Goal: Task Accomplishment & Management: Complete application form

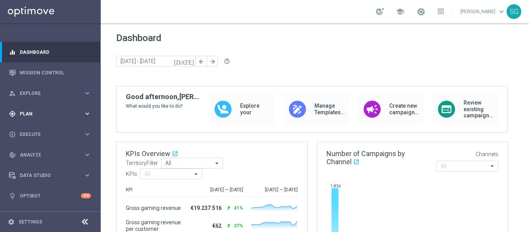
click at [45, 109] on div "gps_fixed Plan keyboard_arrow_right" at bounding box center [50, 113] width 100 height 21
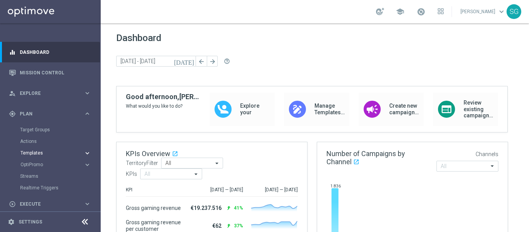
click at [39, 151] on span "Templates" at bounding box center [48, 153] width 55 height 5
click at [33, 162] on link "Optimail" at bounding box center [52, 165] width 57 height 6
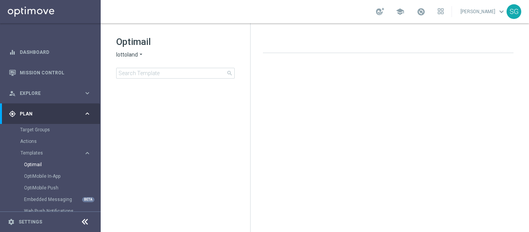
click at [129, 54] on span "lottoland" at bounding box center [127, 54] width 22 height 7
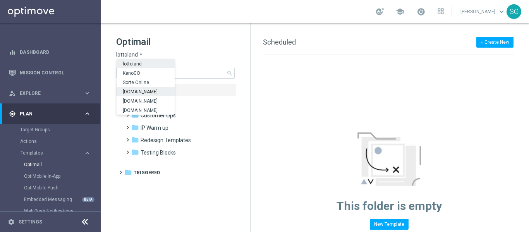
click at [144, 89] on div "[DOMAIN_NAME]" at bounding box center [146, 91] width 58 height 9
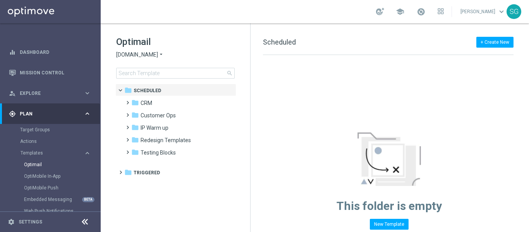
click at [86, 223] on icon at bounding box center [84, 221] width 9 height 9
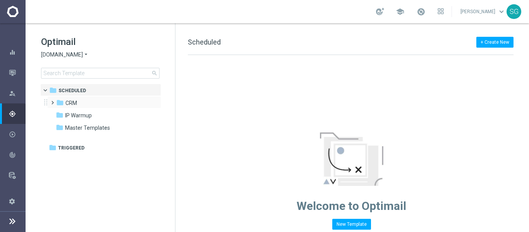
click at [53, 101] on span at bounding box center [50, 99] width 3 height 3
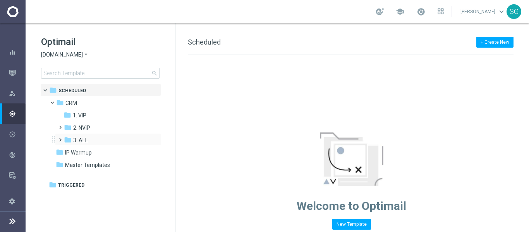
click at [60, 138] on span at bounding box center [58, 136] width 3 height 3
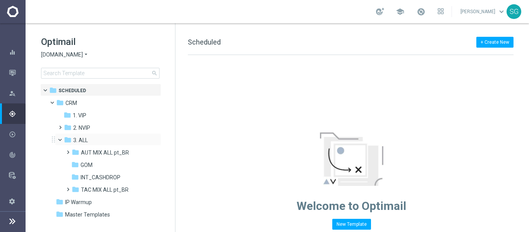
scroll to position [10, 0]
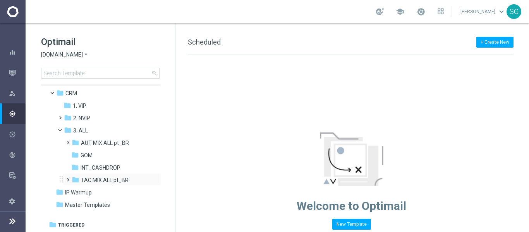
click at [68, 178] on span at bounding box center [66, 176] width 3 height 3
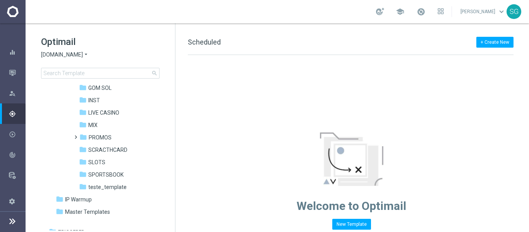
scroll to position [121, 0]
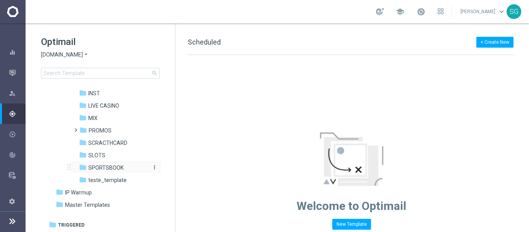
click at [98, 170] on span "SPORTSBOOK" at bounding box center [105, 167] width 35 height 7
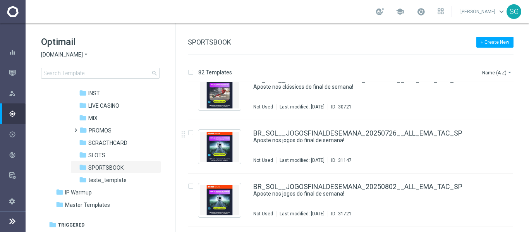
scroll to position [1570, 0]
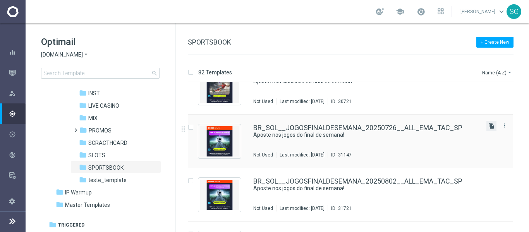
click at [490, 123] on icon "file_copy" at bounding box center [491, 126] width 6 height 6
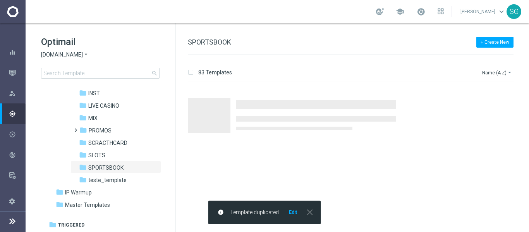
scroll to position [0, 0]
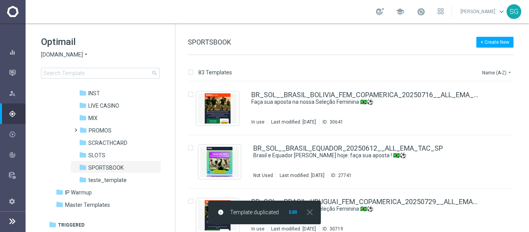
click at [293, 211] on button "Edit" at bounding box center [293, 212] width 10 height 6
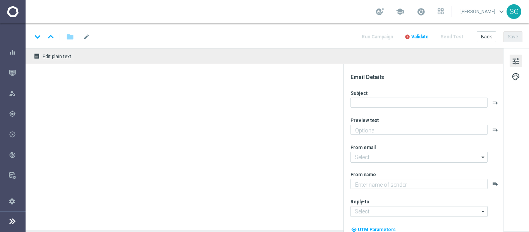
type textarea "Não perca tempo, [%FIRST_NAME%]!"
type textarea "Sorte Online [PERSON_NAME]"
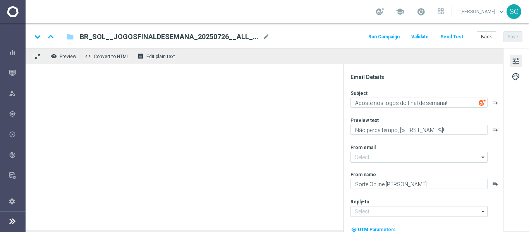
type input "[EMAIL_ADDRESS][DOMAIN_NAME]"
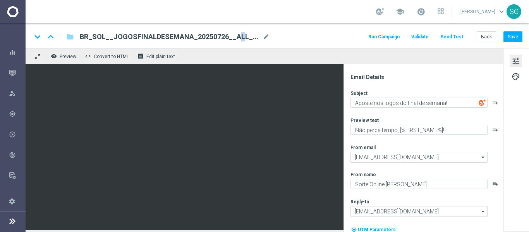
drag, startPoint x: 211, startPoint y: 32, endPoint x: 207, endPoint y: 38, distance: 7.0
click at [207, 38] on div "BR_SOL__JOGOSFINALDESEMANA_20250726__ALL_EMA_TAC_SP(1) mode_edit" at bounding box center [175, 37] width 190 height 10
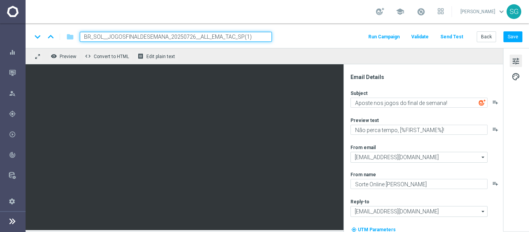
click at [207, 38] on input "BR_SOL__JOGOSFINALDESEMANA_20250726__ALL_EMA_TAC_SP(1)" at bounding box center [176, 37] width 192 height 10
paste input "LIBERTADORES_20250813__ALL_EMA_TAC_SP"
type input "BR_SOL__LIBERTADORES_20250813__ALL_EMA_TAC_SP"
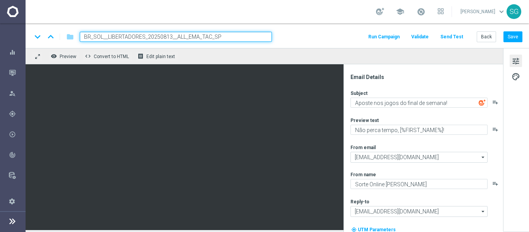
click at [323, 28] on div "keyboard_arrow_down keyboard_arrow_up folder BR_SOL__LIBERTADORES_20250813__ALL…" at bounding box center [277, 35] width 503 height 25
click at [256, 37] on input "BR_SOL__LIBERTADORES_20250813__ALL_EMA_TAC_SP" at bounding box center [176, 37] width 192 height 10
click at [313, 31] on div "keyboard_arrow_down keyboard_arrow_up folder BR_SOL__LIBERTADORES_20250813__ALL…" at bounding box center [277, 35] width 503 height 25
click at [260, 36] on input "BR_SOL__LIBERTADORES_20250813__ALL_EMA_TAC_SP" at bounding box center [176, 37] width 192 height 10
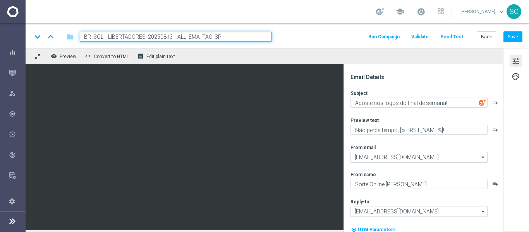
click at [260, 36] on input "BR_SOL__LIBERTADORES_20250813__ALL_EMA_TAC_SP" at bounding box center [176, 37] width 192 height 10
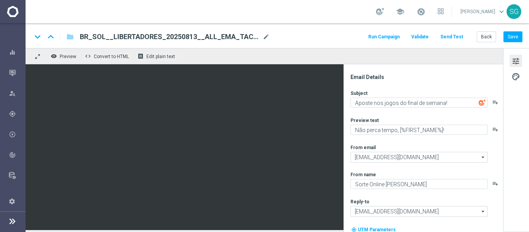
click at [295, 38] on div "keyboard_arrow_down keyboard_arrow_up folder BR_SOL__LIBERTADORES_20250813__ALL…" at bounding box center [277, 37] width 491 height 10
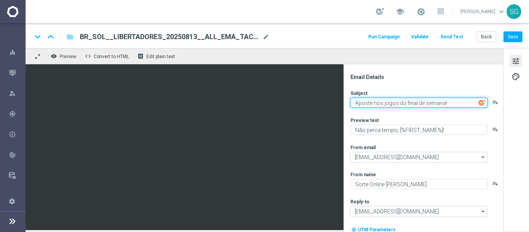
drag, startPoint x: 354, startPoint y: 103, endPoint x: 444, endPoint y: 96, distance: 90.5
click at [444, 96] on div "Subject Aposte nos jogos do final de semana! playlist_add" at bounding box center [427, 99] width 152 height 18
type textarea "Semana de libertadores!"
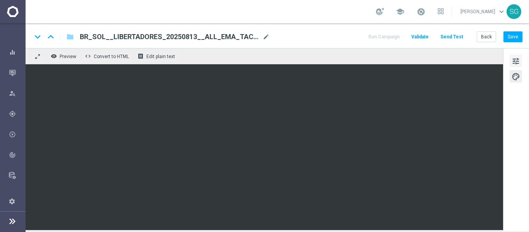
click at [517, 60] on span "tune" at bounding box center [516, 61] width 9 height 10
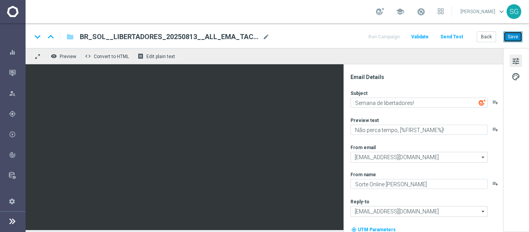
click at [517, 32] on button "Save" at bounding box center [512, 36] width 19 height 11
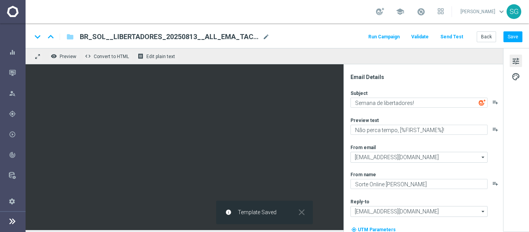
click at [459, 36] on button "Send Test" at bounding box center [451, 37] width 25 height 10
click at [451, 36] on button "Send Test" at bounding box center [451, 37] width 25 height 10
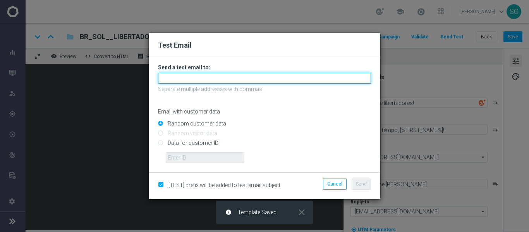
click at [284, 74] on input "text" at bounding box center [264, 78] width 213 height 11
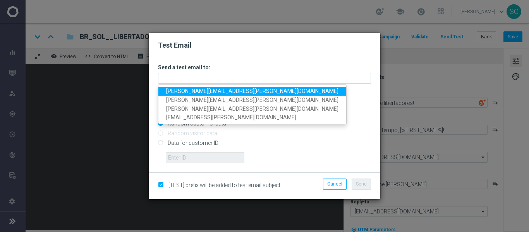
click at [263, 89] on link "wagner.lopes@sorteonline.com.br" at bounding box center [252, 91] width 188 height 9
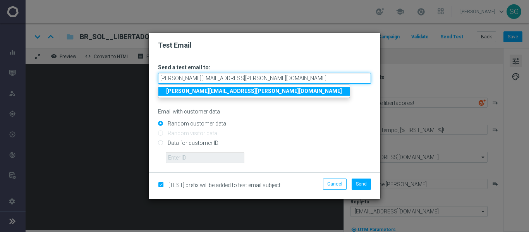
click at [301, 79] on input "wagner.lopes@sorteonline.com.br" at bounding box center [264, 78] width 213 height 11
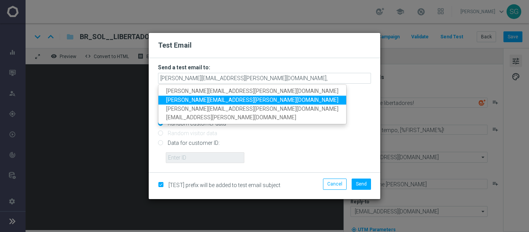
click at [250, 99] on span "jose.guimaraes@sorteonline.com.br" at bounding box center [252, 100] width 172 height 6
type input "wagner.lopes@sorteonline.com.br,jose.guimaraes@sorteonline.com.br"
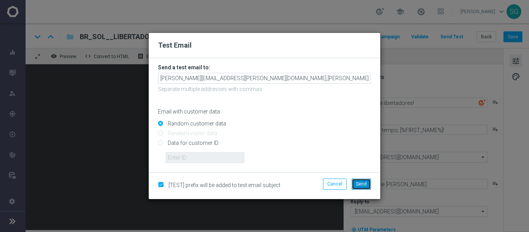
click at [359, 181] on span "Send" at bounding box center [361, 183] width 11 height 5
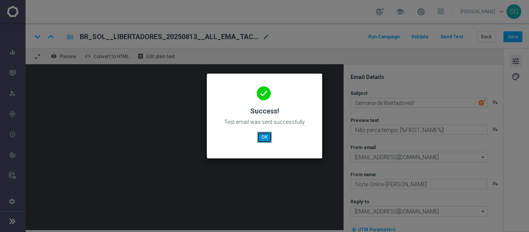
click at [267, 137] on button "OK" at bounding box center [264, 137] width 15 height 11
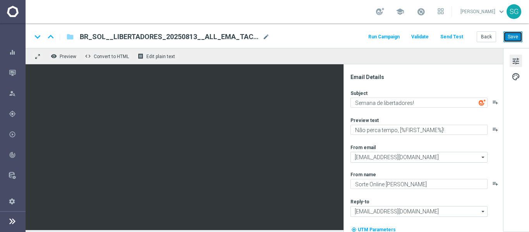
click at [510, 36] on button "Save" at bounding box center [512, 36] width 19 height 11
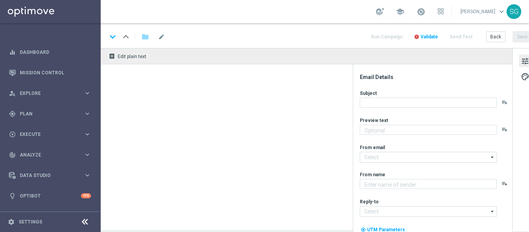
type textarea "Faça sua aposta, [%FIRST_NAME%]!"
type input "contato@email.sorteonline.bet.br"
type textarea "Sorte Online [PERSON_NAME]"
type input "[EMAIL_ADDRESS][DOMAIN_NAME]"
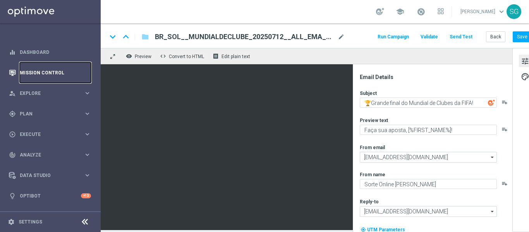
click at [61, 81] on link "Mission Control" at bounding box center [55, 72] width 71 height 21
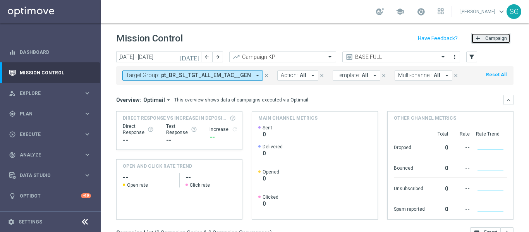
click at [480, 37] on button "add Campaign" at bounding box center [490, 38] width 39 height 11
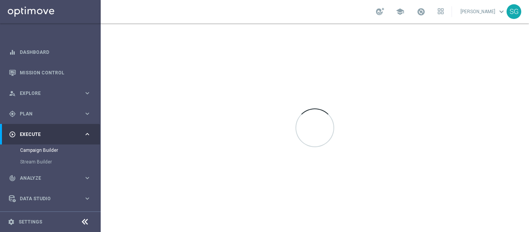
click at [85, 223] on icon at bounding box center [84, 221] width 9 height 9
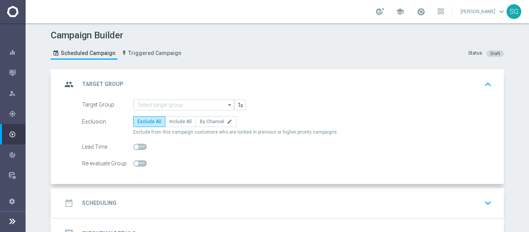
click at [180, 110] on form "Target Group arrow_drop_down Drag here to set row groups Drag here to set colum…" at bounding box center [287, 135] width 410 height 70
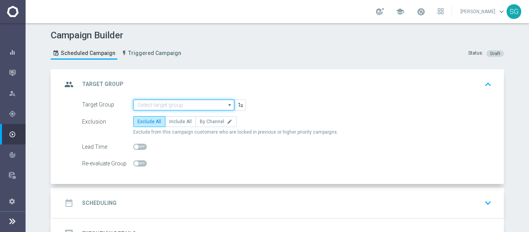
click at [180, 109] on input at bounding box center [183, 105] width 101 height 11
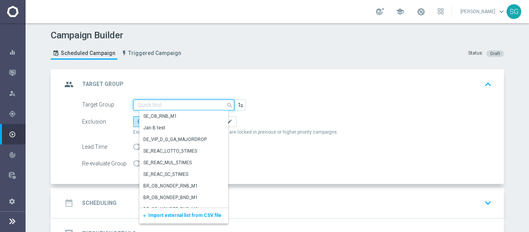
paste input "BR_SOL__DEPOSITORS__ALL_EMA_TAC_GM"
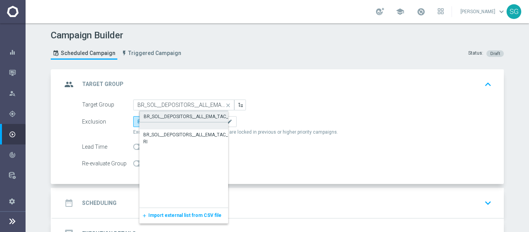
click at [172, 119] on div "BR_SOL__DEPOSITORS__ALL_EMA_TAC_GM" at bounding box center [189, 116] width 91 height 7
type input "BR_SOL__DEPOSITORS__ALL_EMA_TAC_GM"
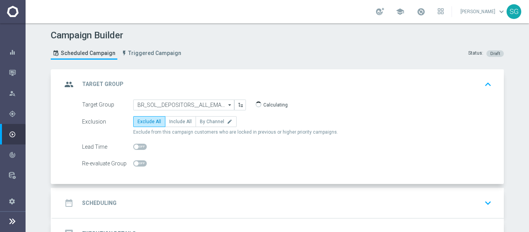
click at [172, 119] on label "Include All" at bounding box center [180, 121] width 31 height 11
click at [172, 120] on input "Include All" at bounding box center [171, 122] width 5 height 5
radio input "true"
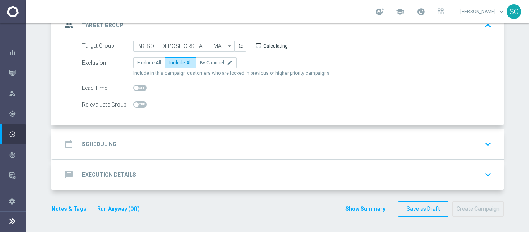
click at [173, 139] on div "date_range Scheduling keyboard_arrow_down" at bounding box center [278, 144] width 433 height 15
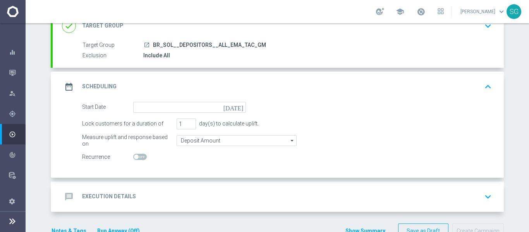
scroll to position [80, 0]
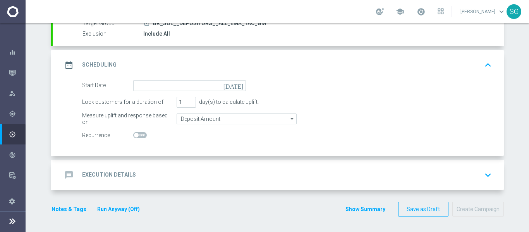
click at [235, 86] on icon "[DATE]" at bounding box center [234, 84] width 23 height 9
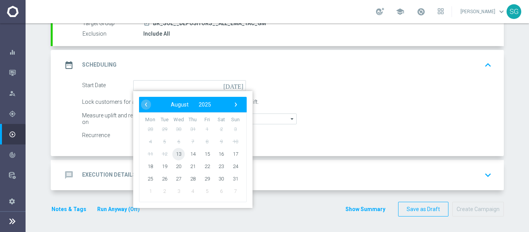
click at [175, 153] on span "13" at bounding box center [178, 154] width 12 height 12
type input "[DATE]"
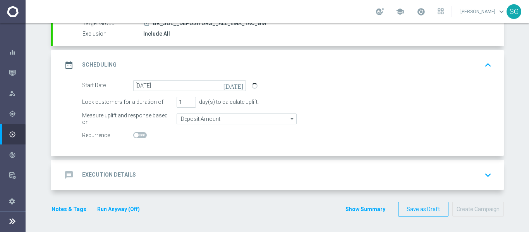
click at [203, 168] on div "message Execution Details keyboard_arrow_down" at bounding box center [278, 175] width 433 height 15
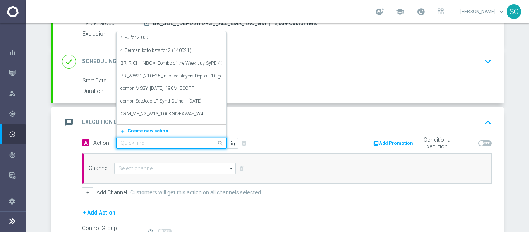
click at [209, 143] on div at bounding box center [172, 143] width 110 height 7
paste input "BR_CAS__LB15K_VIP_EMA_TAC_GM_SOL"
type input "BR_CAS__LB15K_VIP_EMA_TAC_GM_SOL"
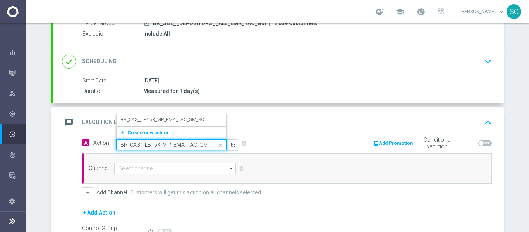
scroll to position [0, 12]
click at [182, 121] on label "BR_CAS__LB15K_VIP_EMA_TAC_GM_SOL" at bounding box center [163, 120] width 86 height 7
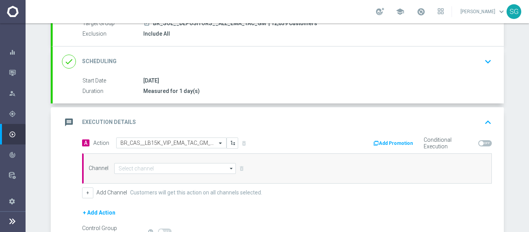
scroll to position [0, 0]
click at [174, 171] on input at bounding box center [175, 168] width 122 height 11
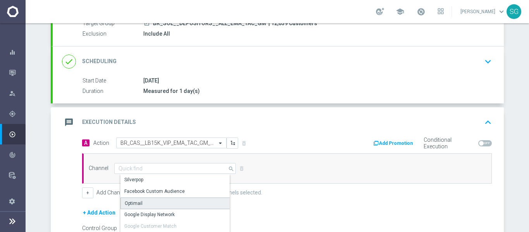
click at [143, 202] on div "Optimail" at bounding box center [177, 204] width 115 height 12
type input "Optimail"
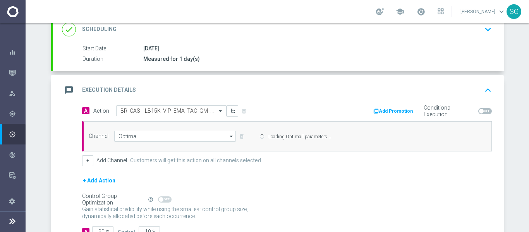
scroll to position [113, 0]
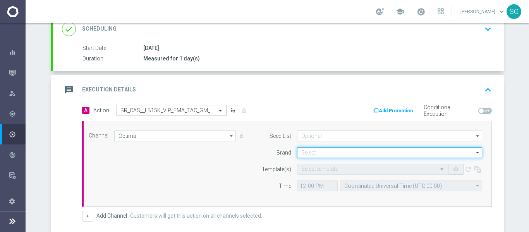
click at [304, 150] on input at bounding box center [389, 152] width 185 height 11
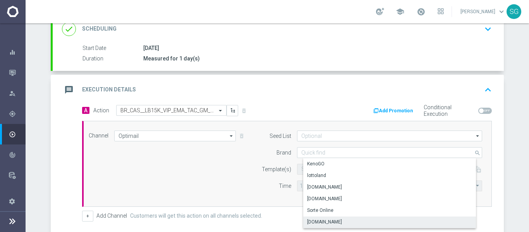
click at [316, 220] on div "[DOMAIN_NAME]" at bounding box center [324, 221] width 35 height 7
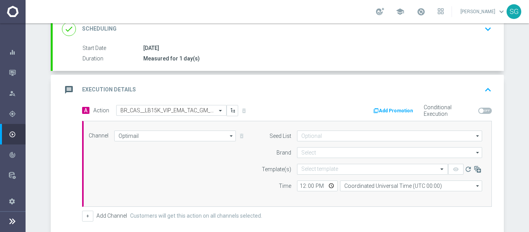
type input "[DOMAIN_NAME]"
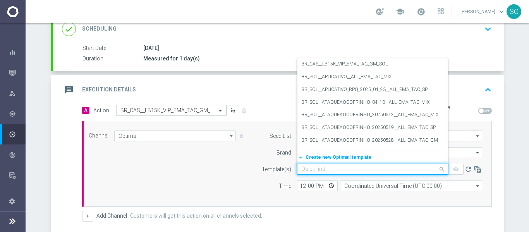
paste input "BR_CAS__LB15K_VIP_EMA_TAC_GM_SOL"
click at [309, 170] on input "text" at bounding box center [364, 169] width 127 height 7
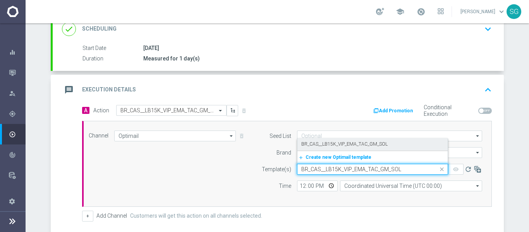
click at [335, 145] on label "BR_CAS__LB15K_VIP_EMA_TAC_GM_SOL" at bounding box center [344, 144] width 86 height 7
type input "BR_CAS__LB15K_VIP_EMA_TAC_GM_SOL"
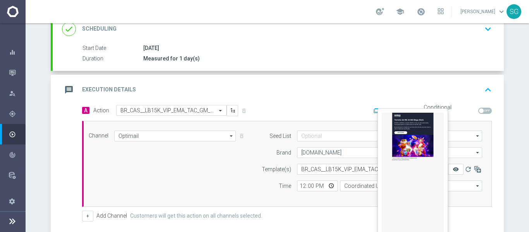
click at [454, 169] on icon "remove_red_eye" at bounding box center [456, 169] width 6 height 6
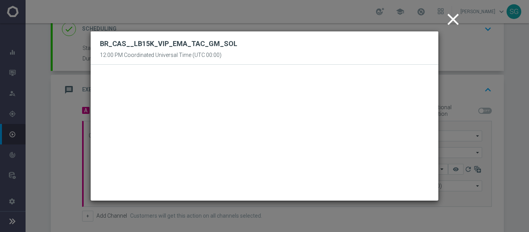
click at [449, 18] on icon "close" at bounding box center [452, 19] width 19 height 19
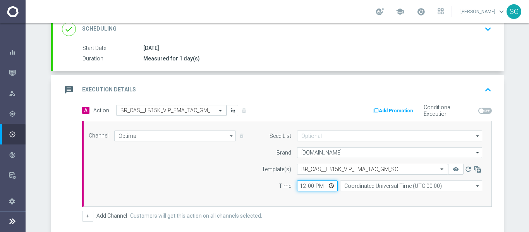
click at [299, 185] on input "12:00" at bounding box center [317, 185] width 41 height 11
type input "17:00"
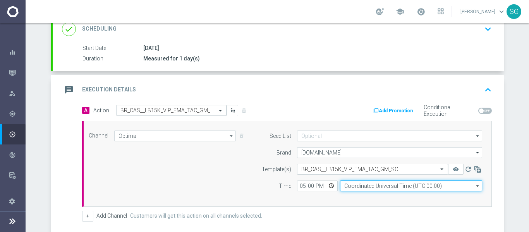
click at [361, 182] on input "Coordinated Universal Time (UTC 00:00)" at bounding box center [411, 185] width 142 height 11
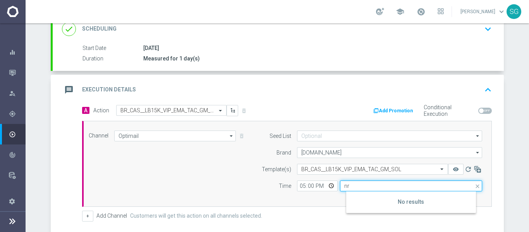
type input "n"
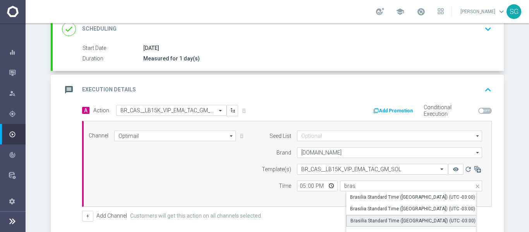
click at [368, 221] on div "Brasilia Standard Time ([GEOGRAPHIC_DATA]) (UTC -03:00)" at bounding box center [413, 220] width 125 height 7
type input "Brasilia Standard Time ([GEOGRAPHIC_DATA]) (UTC -03:00)"
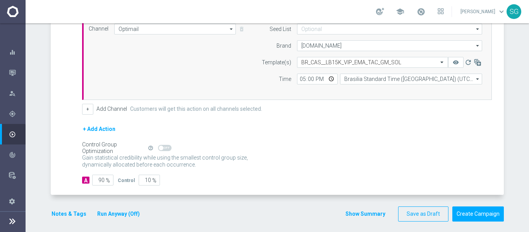
scroll to position [223, 0]
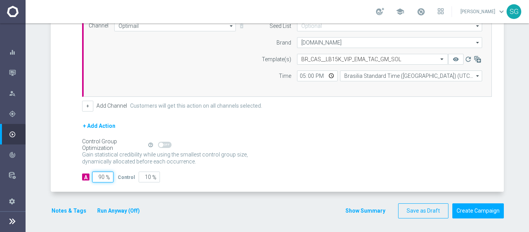
click at [97, 177] on input "90" at bounding box center [102, 177] width 21 height 11
type input "1"
type input "99"
type input "10"
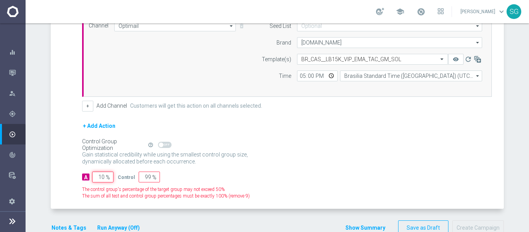
type input "90"
type input "100"
type input "0"
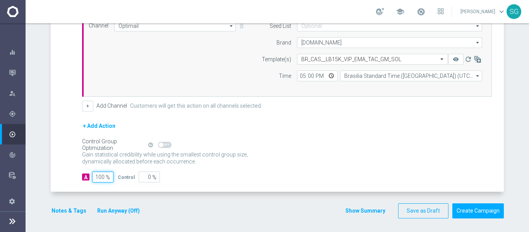
type input "100"
click at [70, 147] on div "A Action Select action BR_CAS__LB15K_VIP_EMA_TAC_GM_SOL delete_forever Add Prom…" at bounding box center [278, 93] width 451 height 197
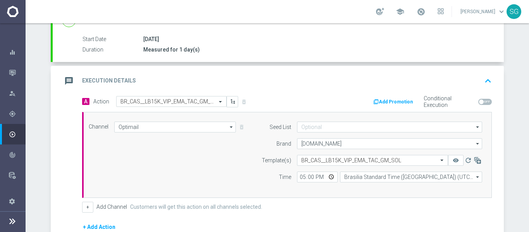
scroll to position [113, 0]
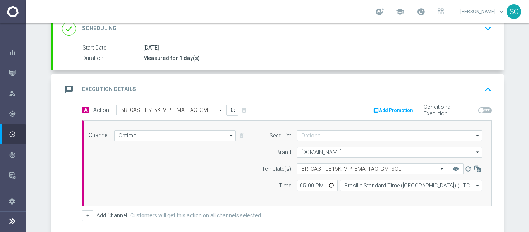
click at [140, 78] on div "message Execution Details keyboard_arrow_up" at bounding box center [278, 89] width 451 height 30
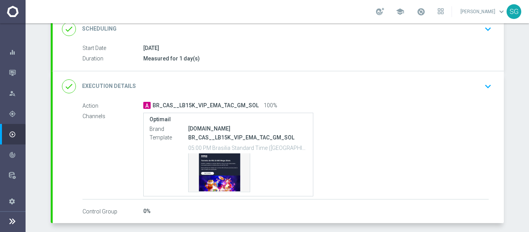
scroll to position [137, 0]
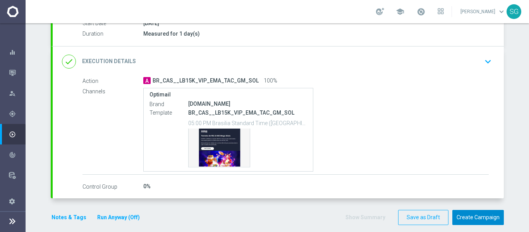
click at [475, 212] on button "Create Campaign" at bounding box center [478, 217] width 52 height 15
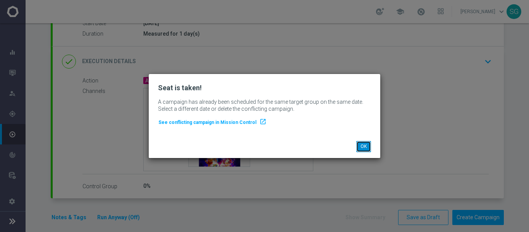
click at [361, 146] on button "OK" at bounding box center [363, 146] width 15 height 11
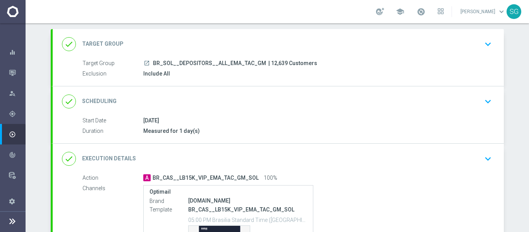
scroll to position [38, 0]
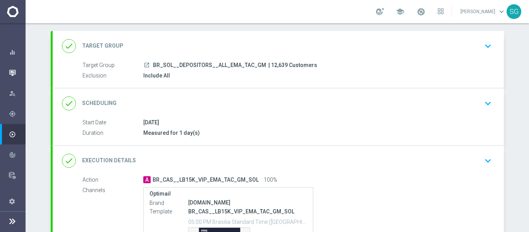
click at [16, 70] on div "Mission Control" at bounding box center [17, 72] width 16 height 21
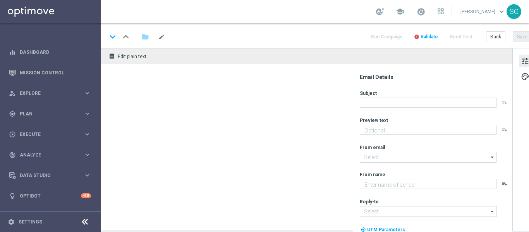
type textarea "Faça sua aposta, [%FIRST_NAME%]!"
type textarea "Sorte Online [PERSON_NAME]"
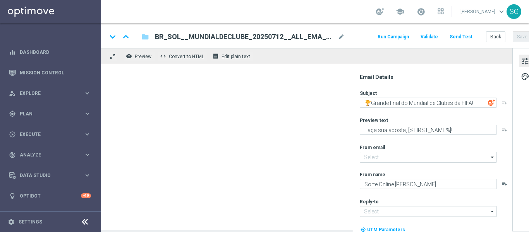
type input "[EMAIL_ADDRESS][DOMAIN_NAME]"
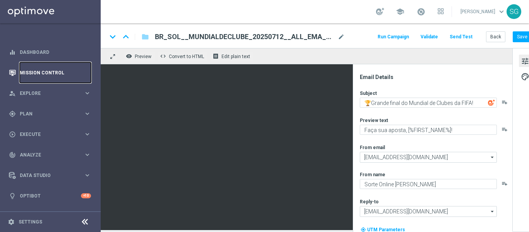
click at [45, 71] on link "Mission Control" at bounding box center [55, 72] width 71 height 21
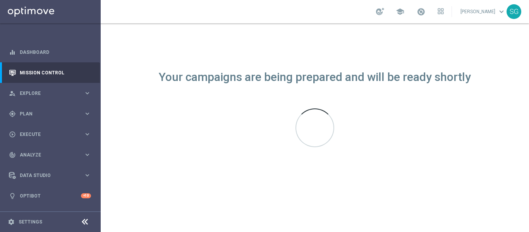
click at [86, 218] on icon at bounding box center [84, 221] width 9 height 9
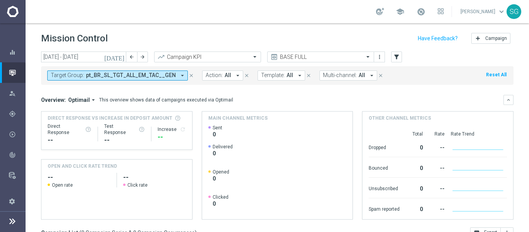
click at [179, 75] on icon "arrow_drop_down" at bounding box center [182, 75] width 7 height 7
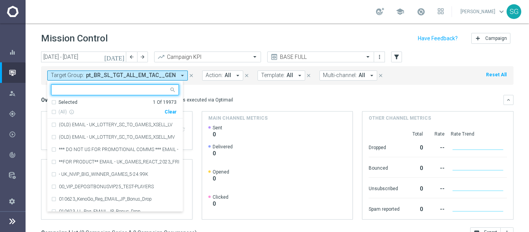
click at [0, 0] on div "Clear" at bounding box center [0, 0] width 0 height 0
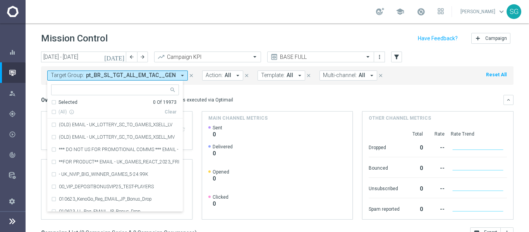
click at [174, 38] on div "Mission Control add Campaign" at bounding box center [277, 38] width 472 height 15
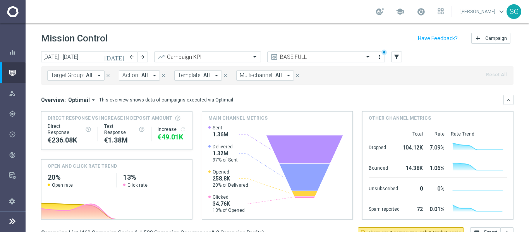
click at [123, 57] on icon "[DATE]" at bounding box center [114, 56] width 21 height 7
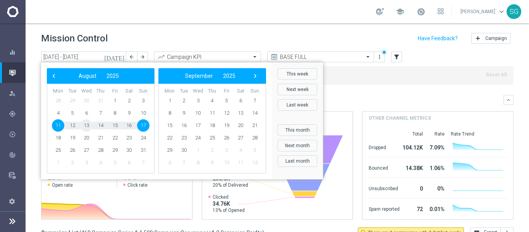
click at [88, 124] on span "13" at bounding box center [86, 125] width 12 height 12
type input "[DATE] - [DATE]"
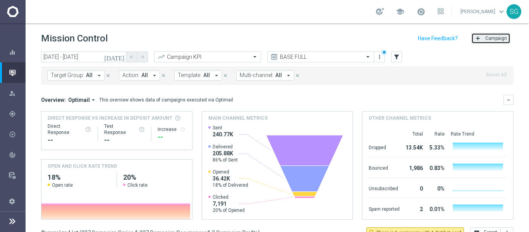
click at [491, 37] on span "Campaign" at bounding box center [496, 38] width 22 height 5
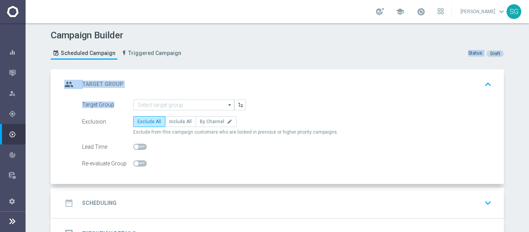
drag, startPoint x: 323, startPoint y: 39, endPoint x: 194, endPoint y: 108, distance: 145.9
click at [194, 108] on div "Campaign Builder Scheduled Campaign Triggered Campaign Status: Draft group Targ…" at bounding box center [277, 127] width 503 height 209
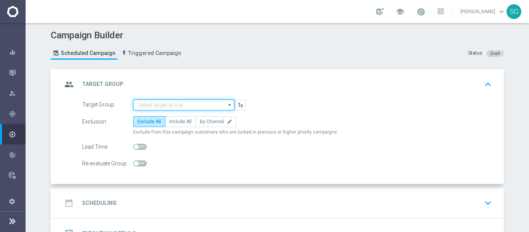
click at [194, 108] on input at bounding box center [183, 105] width 101 height 11
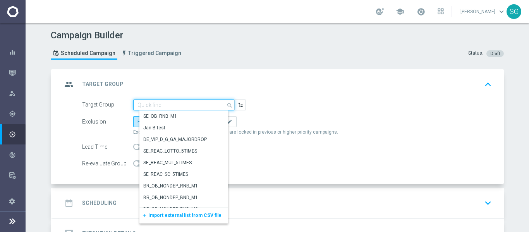
click at [194, 108] on input at bounding box center [183, 105] width 101 height 11
paste input "pt_BR_SL_TGT_ALL_EM_TAC__GEN_AND_NOT_SPORTSBOOK"
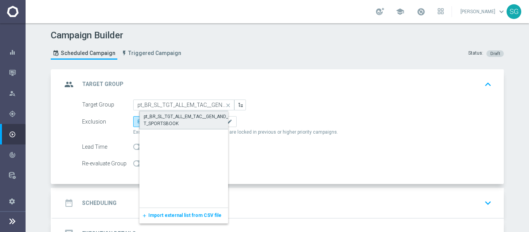
click at [177, 115] on div "pt_BR_SL_TGT_ALL_EM_TAC__GEN_AND_NOT_SPORTSBOOK" at bounding box center [190, 120] width 93 height 14
type input "pt_BR_SL_TGT_ALL_EM_TAC__GEN_AND_NOT_SPORTSBOOK"
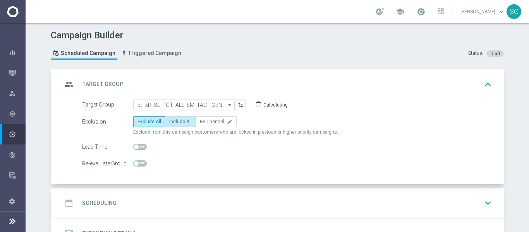
click at [175, 121] on span "Include All" at bounding box center [180, 121] width 22 height 5
click at [174, 121] on input "Include All" at bounding box center [171, 122] width 5 height 5
radio input "true"
click at [155, 201] on div "date_range Scheduling keyboard_arrow_down" at bounding box center [278, 203] width 433 height 15
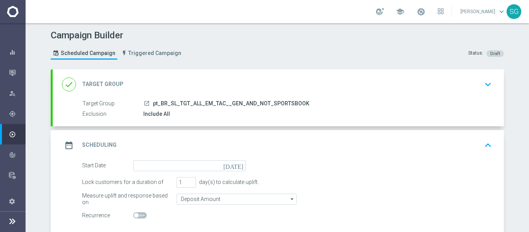
click at [237, 164] on icon "[DATE]" at bounding box center [234, 164] width 23 height 9
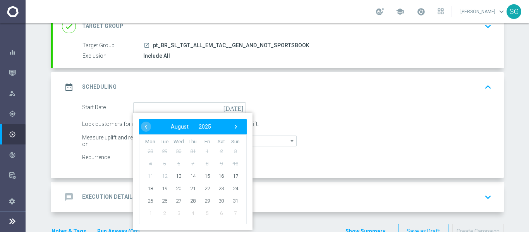
scroll to position [60, 0]
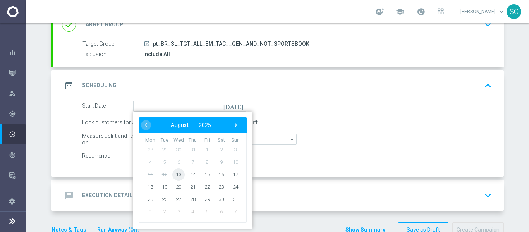
click at [178, 175] on span "13" at bounding box center [178, 174] width 12 height 12
type input "[DATE]"
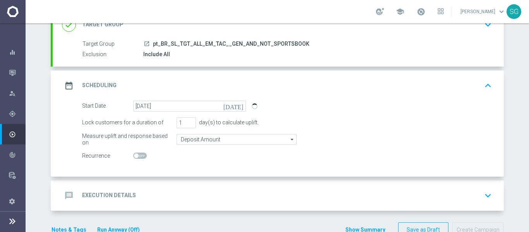
click at [185, 194] on div "message Execution Details keyboard_arrow_down" at bounding box center [278, 195] width 433 height 15
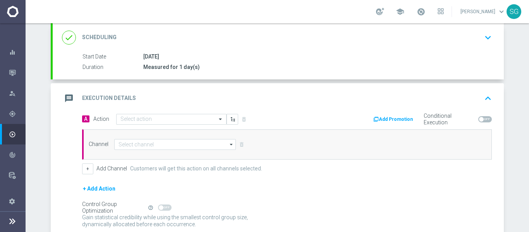
scroll to position [105, 0]
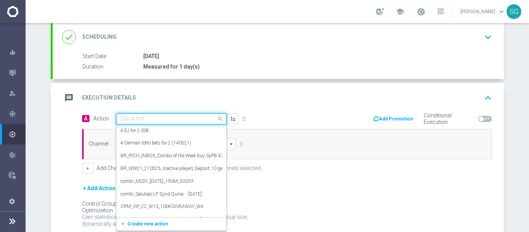
click at [162, 118] on input "text" at bounding box center [163, 119] width 86 height 7
paste input "BR_SOL__LIBERTADORES_20250813__ALL_EMA_TAC_SP"
type input "BR_SOL__LIBERTADORES_20250813__ALL_EMA_TAC_SP"
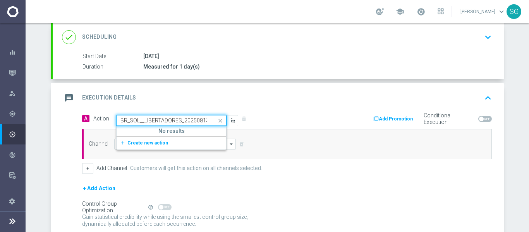
scroll to position [0, 49]
click at [154, 143] on span "Create new action" at bounding box center [147, 142] width 41 height 5
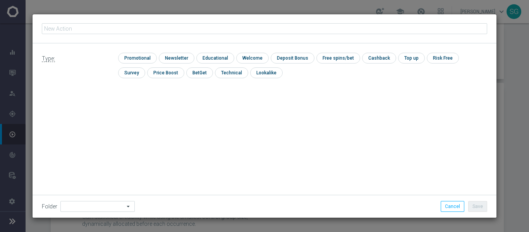
type input "BR_SOL__LIBERTADORES_20250813__ALL_EMA_TAC_SP"
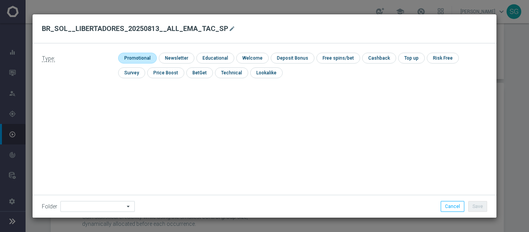
drag, startPoint x: 139, startPoint y: 52, endPoint x: 136, endPoint y: 59, distance: 8.0
click at [136, 59] on div "Type: check Promotional check Newsletter check Educational check Welcome check …" at bounding box center [265, 68] width 464 height 50
click at [136, 59] on input "checkbox" at bounding box center [136, 58] width 37 height 10
checkbox input "true"
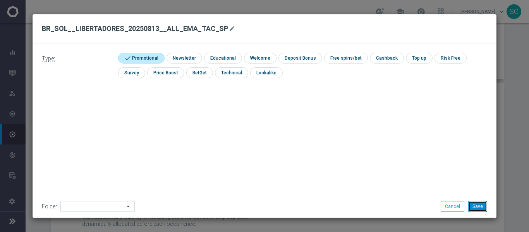
click at [480, 208] on button "Save" at bounding box center [477, 206] width 19 height 11
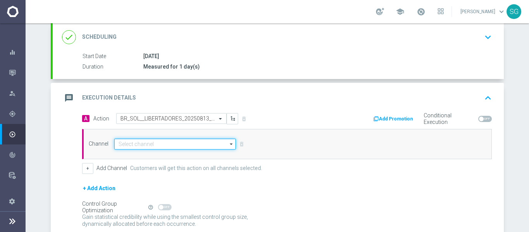
click at [174, 146] on input at bounding box center [175, 144] width 122 height 11
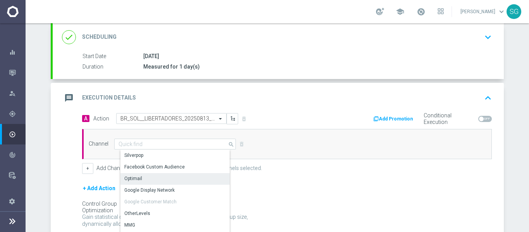
click at [126, 177] on div "Optimail" at bounding box center [133, 178] width 18 height 7
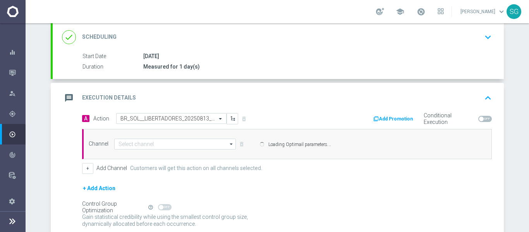
type input "Optimail"
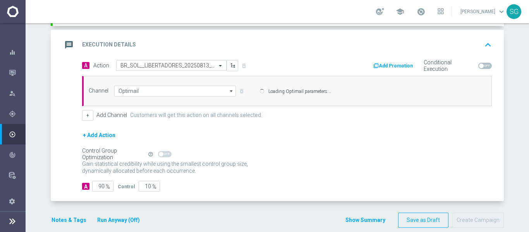
scroll to position [165, 0]
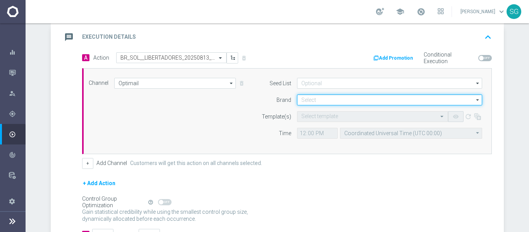
click at [323, 97] on input at bounding box center [389, 99] width 185 height 11
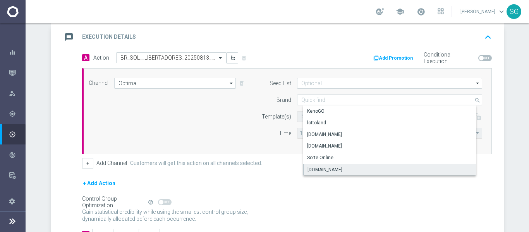
click at [318, 168] on div "[DOMAIN_NAME]" at bounding box center [325, 169] width 35 height 7
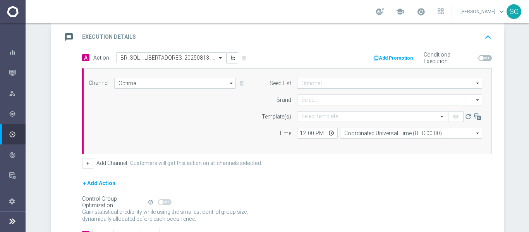
type input "[DOMAIN_NAME]"
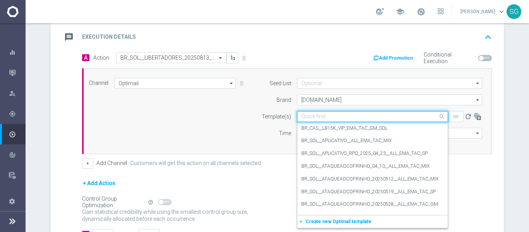
click at [313, 119] on input "text" at bounding box center [364, 116] width 127 height 7
paste input "BR_SOL__LIBERTADORES_20250813__ALL_EMA_TAC_SP"
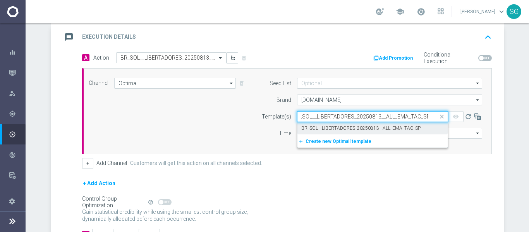
click at [315, 127] on label "BR_SOL__LIBERTADORES_20250813__ALL_EMA_TAC_SP" at bounding box center [360, 128] width 119 height 7
type input "BR_SOL__LIBERTADORES_20250813__ALL_EMA_TAC_SP"
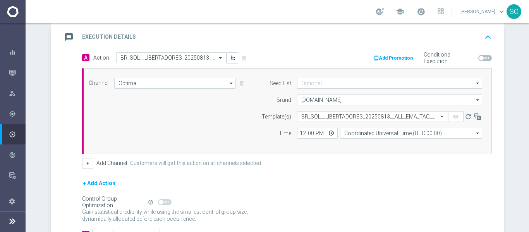
scroll to position [0, 0]
click at [299, 133] on input "12:00" at bounding box center [317, 133] width 41 height 11
type input "18:00"
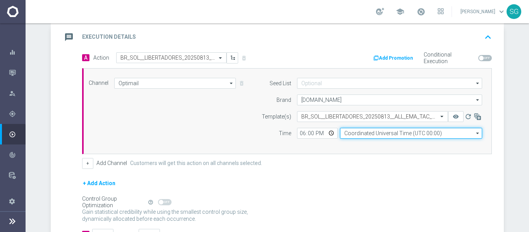
click at [350, 135] on input "Coordinated Universal Time (UTC 00:00)" at bounding box center [411, 133] width 142 height 11
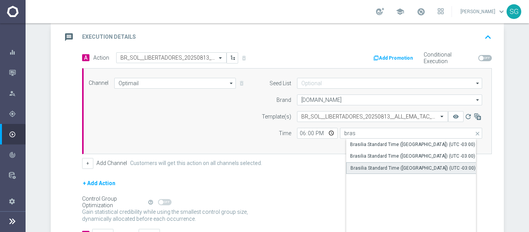
click at [352, 164] on div "Brasilia Standard Time ([GEOGRAPHIC_DATA]) (UTC -03:00)" at bounding box center [417, 168] width 142 height 12
type input "Brasilia Standard Time ([GEOGRAPHIC_DATA]) (UTC -03:00)"
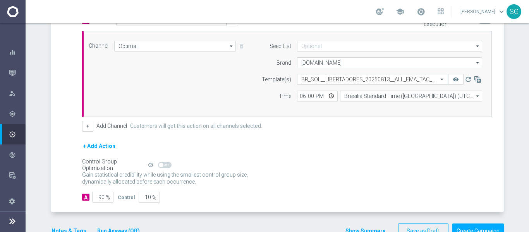
scroll to position [206, 0]
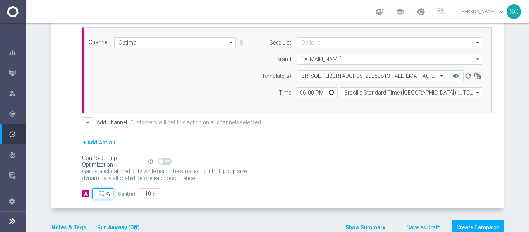
click at [98, 195] on input "90" at bounding box center [102, 193] width 21 height 11
type input "1"
type input "99"
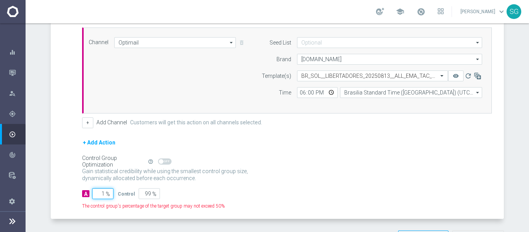
type input "10"
type input "90"
type input "100"
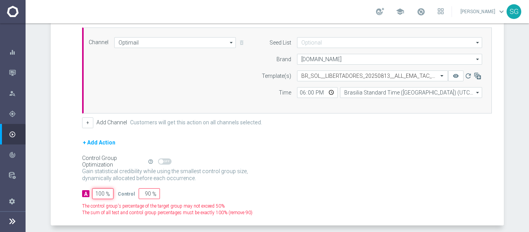
type input "0"
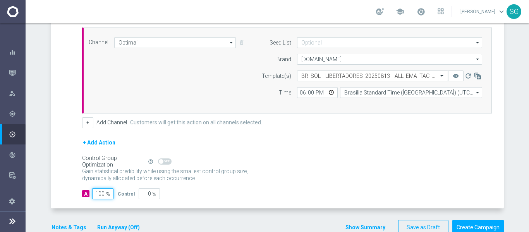
type input "100"
click at [68, 123] on div "A Action Select action BR_SOL__LIBERTADORES_20250813__ALL_EMA_TAC_SP delete_for…" at bounding box center [278, 110] width 451 height 197
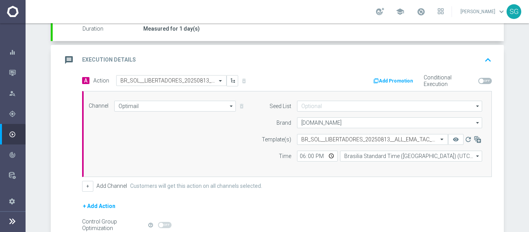
scroll to position [142, 0]
click at [151, 60] on div "message Execution Details keyboard_arrow_up" at bounding box center [278, 60] width 433 height 15
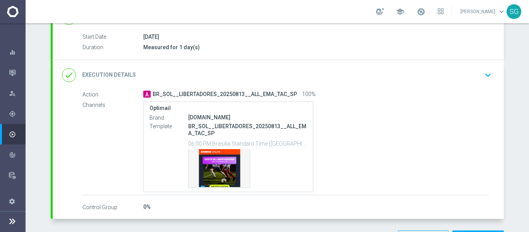
scroll to position [153, 0]
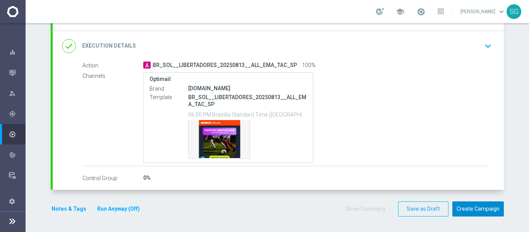
click at [468, 208] on button "Create Campaign" at bounding box center [478, 208] width 52 height 15
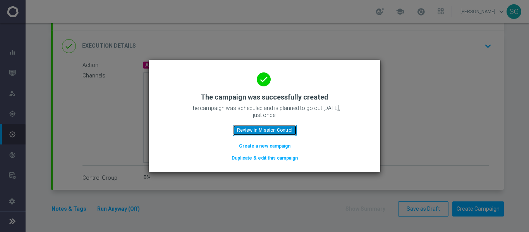
click at [251, 130] on button "Review in Mission Control" at bounding box center [265, 130] width 64 height 11
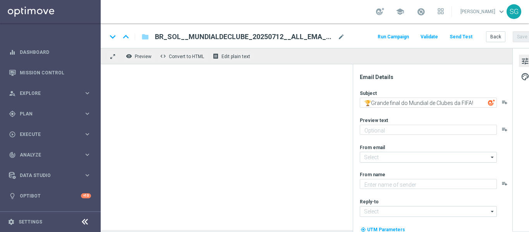
type textarea "Faça sua aposta, [%FIRST_NAME%]!"
type textarea "Sorte Online [PERSON_NAME]"
type input "[EMAIL_ADDRESS][DOMAIN_NAME]"
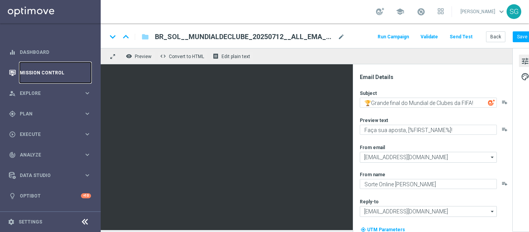
click at [29, 67] on link "Mission Control" at bounding box center [55, 72] width 71 height 21
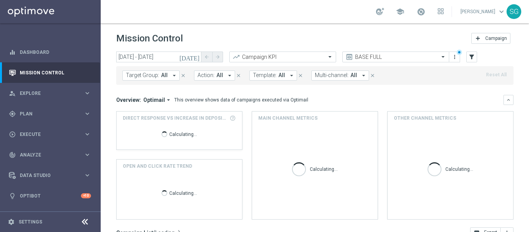
click at [81, 220] on icon at bounding box center [84, 221] width 9 height 9
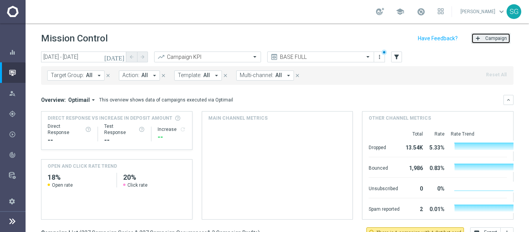
click at [490, 34] on button "add Campaign" at bounding box center [490, 38] width 39 height 11
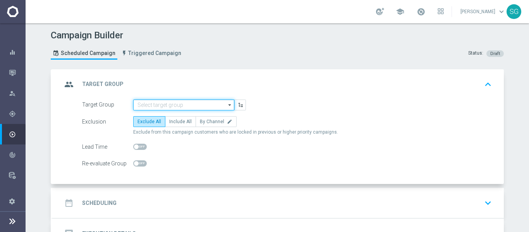
click at [205, 108] on input at bounding box center [183, 105] width 101 height 11
paste input "BR_SOL__DEPOSITORS__ALL_EMA_TAC_GM"
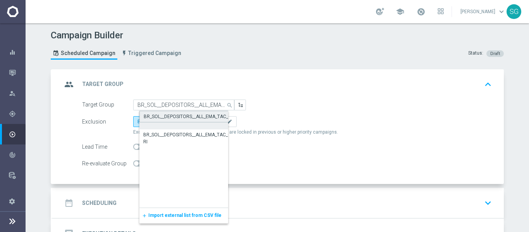
click at [188, 118] on div "BR_SOL__DEPOSITORS__ALL_EMA_TAC_GM" at bounding box center [189, 116] width 91 height 7
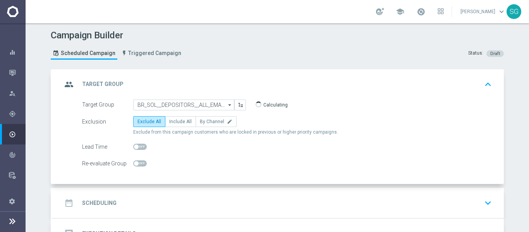
type input "BR_SOL__DEPOSITORS__ALL_EMA_TAC_GM"
click at [174, 122] on span "Include All" at bounding box center [180, 121] width 22 height 5
click at [174, 122] on input "Include All" at bounding box center [171, 122] width 5 height 5
radio input "true"
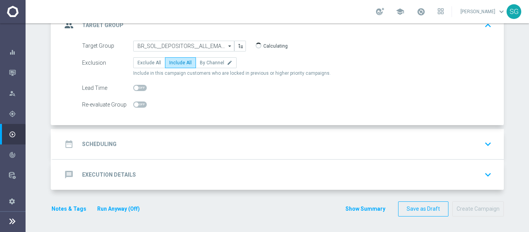
click at [167, 131] on div "date_range Scheduling keyboard_arrow_down" at bounding box center [278, 144] width 451 height 30
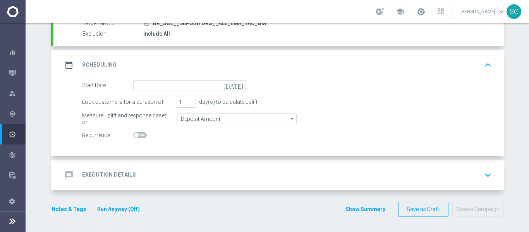
scroll to position [80, 0]
click at [236, 86] on icon "[DATE]" at bounding box center [234, 84] width 23 height 9
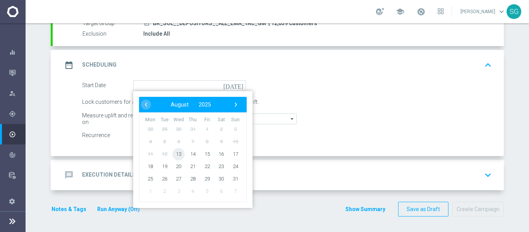
click at [177, 155] on span "13" at bounding box center [178, 154] width 12 height 12
type input "[DATE]"
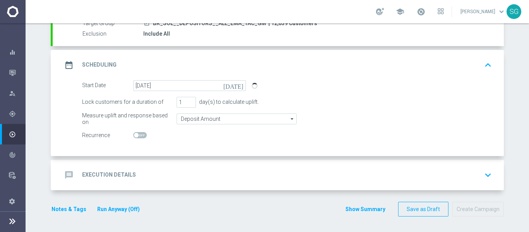
drag, startPoint x: 189, startPoint y: 159, endPoint x: 187, endPoint y: 168, distance: 8.7
click at [187, 168] on accordion "done Target Group keyboard_arrow_down Target Group launch BR_SOL__DEPOSITORS__A…" at bounding box center [277, 89] width 453 height 201
click at [187, 168] on div "message Execution Details keyboard_arrow_down" at bounding box center [278, 175] width 433 height 15
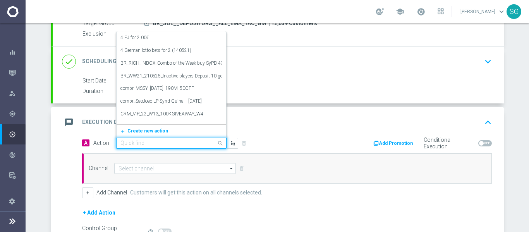
click at [158, 145] on input "text" at bounding box center [163, 143] width 86 height 7
paste input "BR_CAS__LB15K_VIP_EMA_TAC_GM_SOL"
type input "BR_CAS__LB15K_VIP_EMA_TAC_GM_SOL"
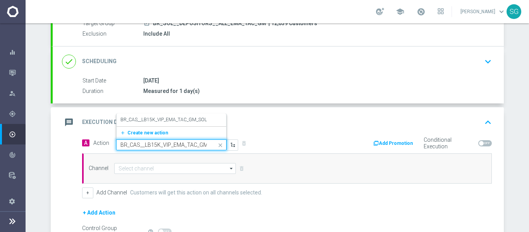
scroll to position [0, 12]
click at [177, 122] on label "BR_CAS__LB15K_VIP_EMA_TAC_GM_SOL" at bounding box center [163, 120] width 86 height 7
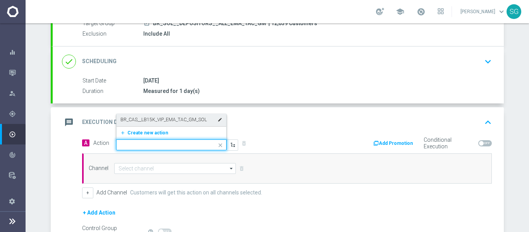
scroll to position [0, 0]
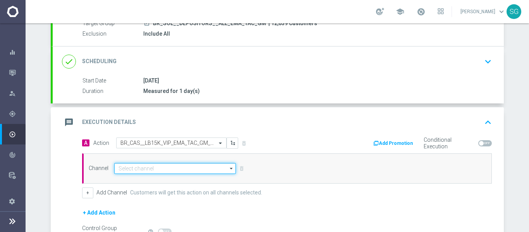
click at [163, 172] on input at bounding box center [175, 168] width 122 height 11
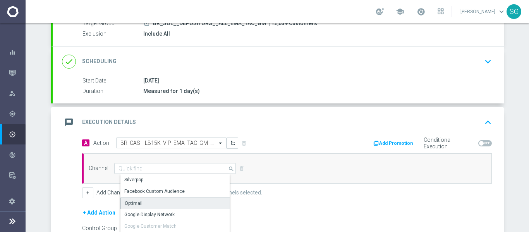
click at [134, 206] on div "Optimail" at bounding box center [134, 203] width 18 height 7
type input "Optimail"
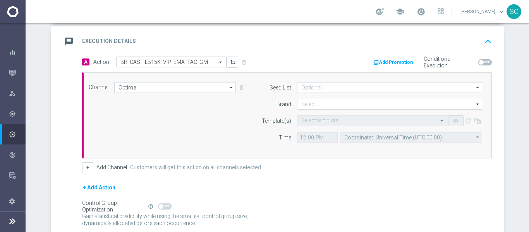
scroll to position [162, 0]
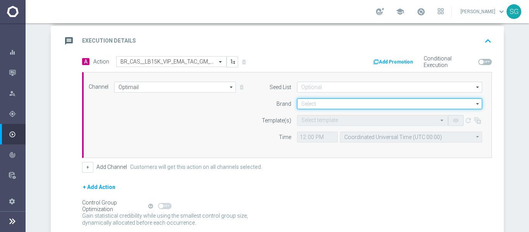
click at [317, 102] on input at bounding box center [389, 103] width 185 height 11
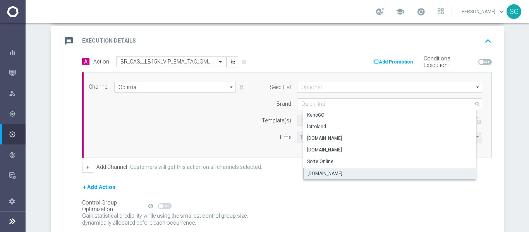
click at [324, 172] on div "[DOMAIN_NAME]" at bounding box center [325, 173] width 35 height 7
type input "[DOMAIN_NAME]"
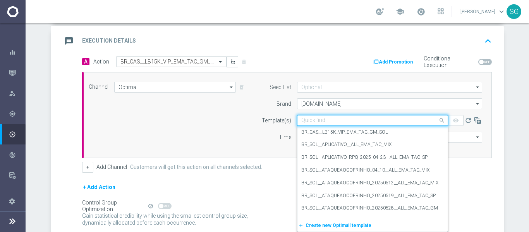
click at [309, 120] on input "text" at bounding box center [364, 120] width 127 height 7
paste input "BR_CAS__LB15K_VIP_EMA_TAC_GM_SOL"
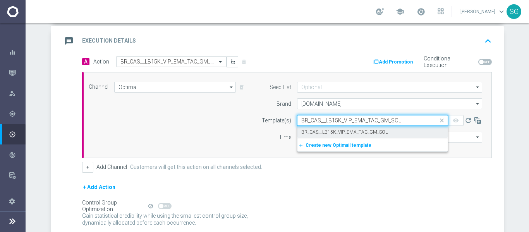
click at [309, 133] on label "BR_CAS__LB15K_VIP_EMA_TAC_GM_SOL" at bounding box center [344, 132] width 86 height 7
type input "BR_CAS__LB15K_VIP_EMA_TAC_GM_SOL"
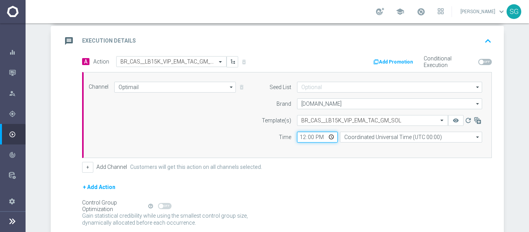
click at [302, 137] on input "12:00" at bounding box center [317, 137] width 41 height 11
type input "17:00"
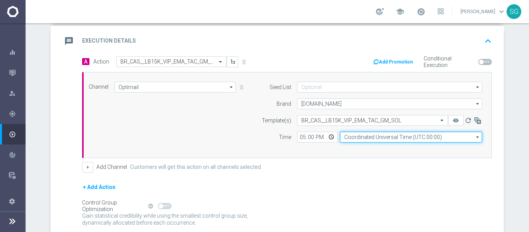
click at [356, 137] on input "Coordinated Universal Time (UTC 00:00)" at bounding box center [411, 137] width 142 height 11
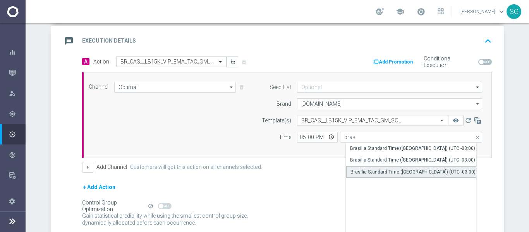
click at [357, 174] on div "Brasilia Standard Time ([GEOGRAPHIC_DATA]) (UTC -03:00)" at bounding box center [413, 171] width 125 height 7
type input "Brasilia Standard Time ([GEOGRAPHIC_DATA]) (UTC -03:00)"
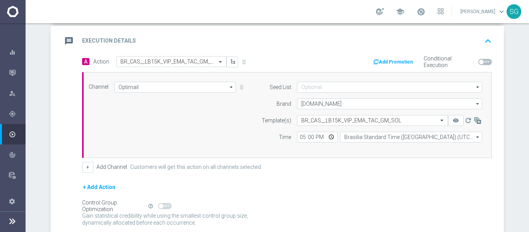
click at [285, 30] on div "message Execution Details keyboard_arrow_up" at bounding box center [278, 41] width 451 height 30
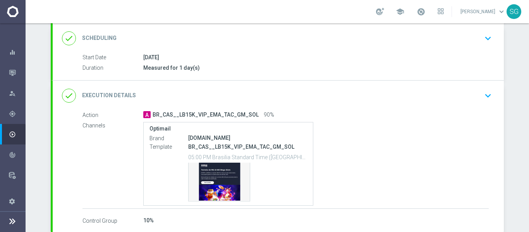
scroll to position [146, 0]
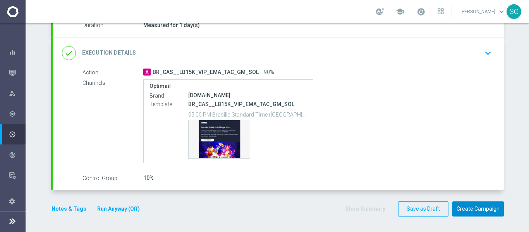
click at [469, 206] on button "Create Campaign" at bounding box center [478, 208] width 52 height 15
